Goal: Task Accomplishment & Management: Use online tool/utility

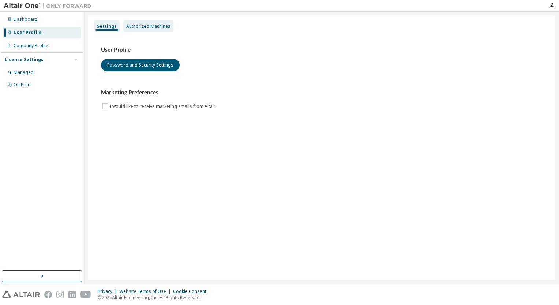
click at [151, 26] on div "Authorized Machines" at bounding box center [148, 26] width 44 height 6
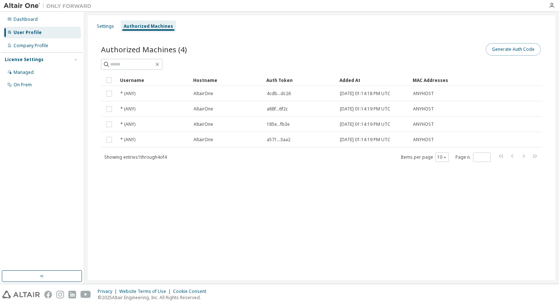
click at [514, 47] on button "Generate Auth Code" at bounding box center [513, 49] width 55 height 12
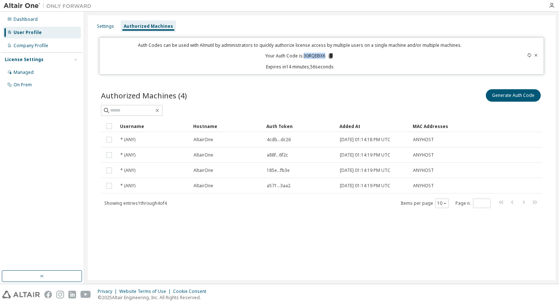
drag, startPoint x: 325, startPoint y: 56, endPoint x: 305, endPoint y: 56, distance: 20.5
click at [305, 56] on p "Your Auth Code is: 30RQEBX6" at bounding box center [299, 56] width 69 height 7
copy p "30RQEBX6"
